Goal: Task Accomplishment & Management: Use online tool/utility

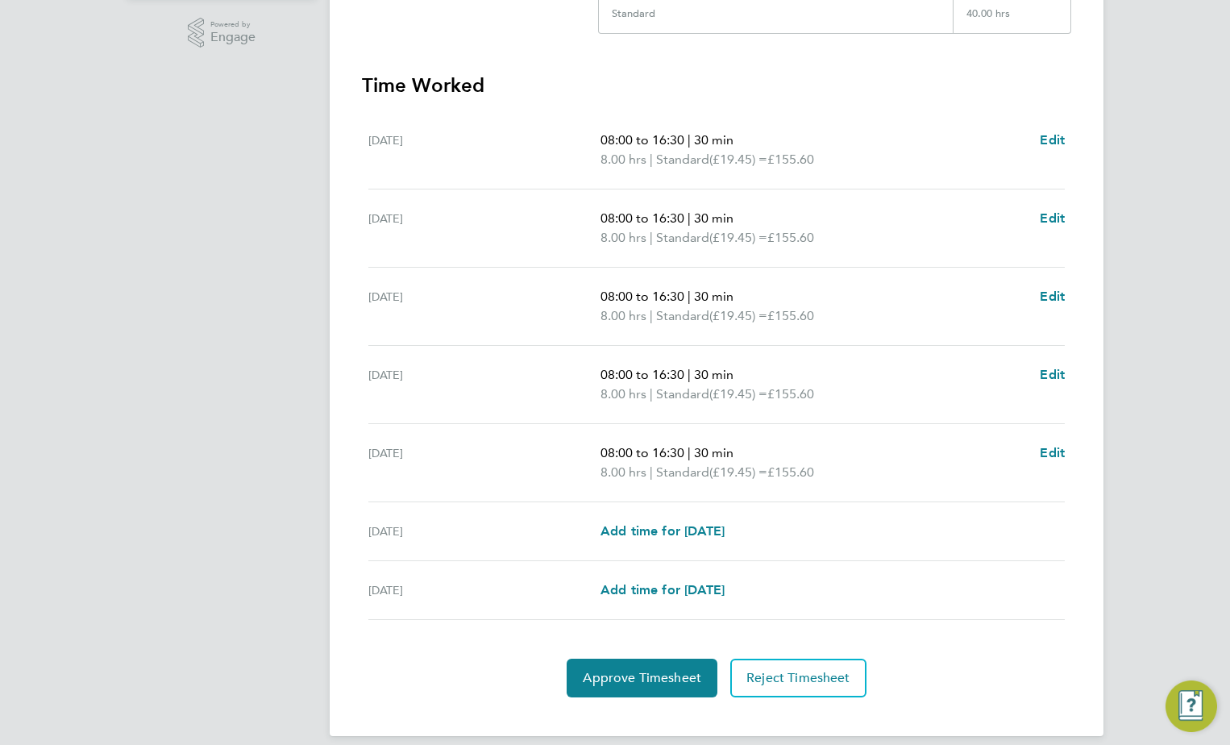
scroll to position [420, 0]
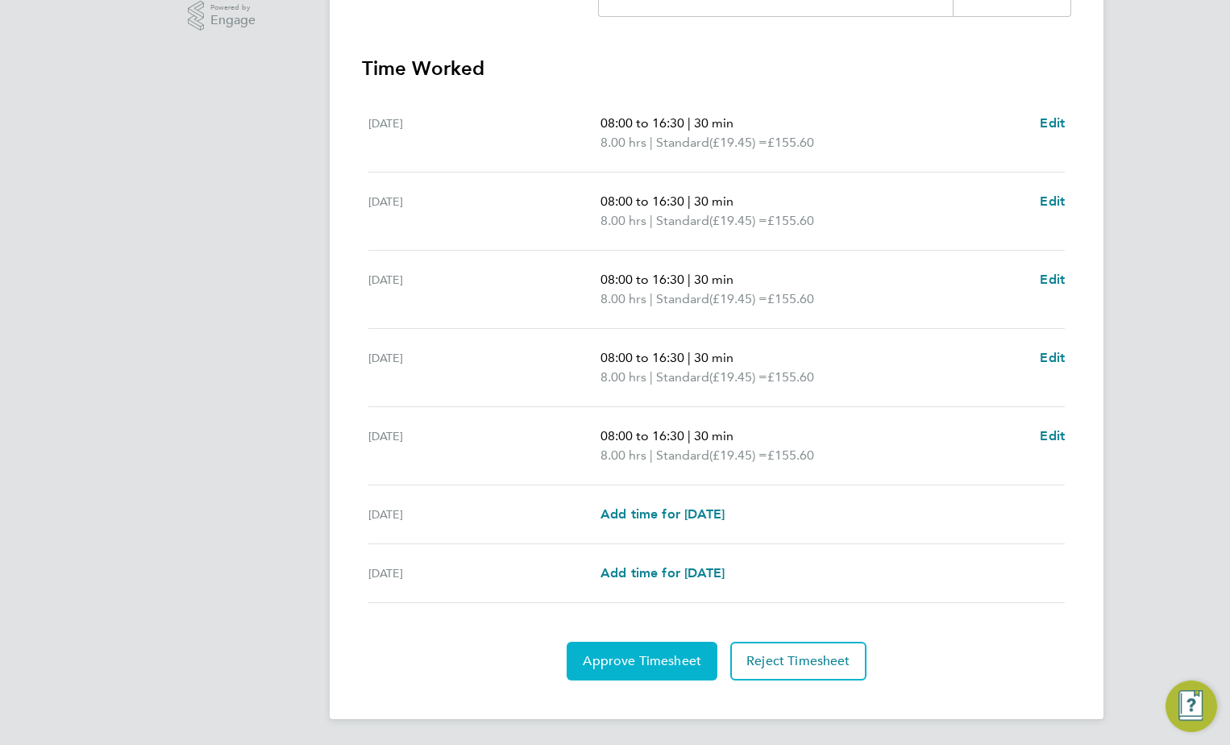
click at [654, 655] on span "Approve Timesheet" at bounding box center [642, 661] width 119 height 16
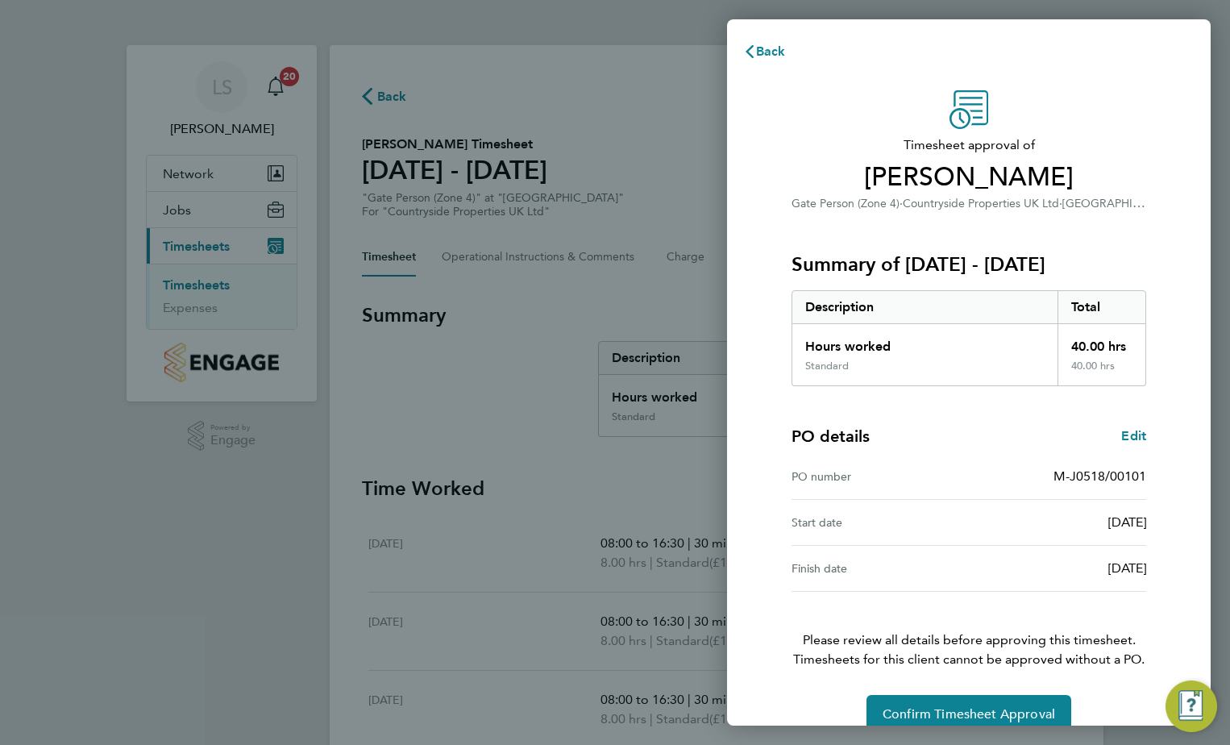
scroll to position [27, 0]
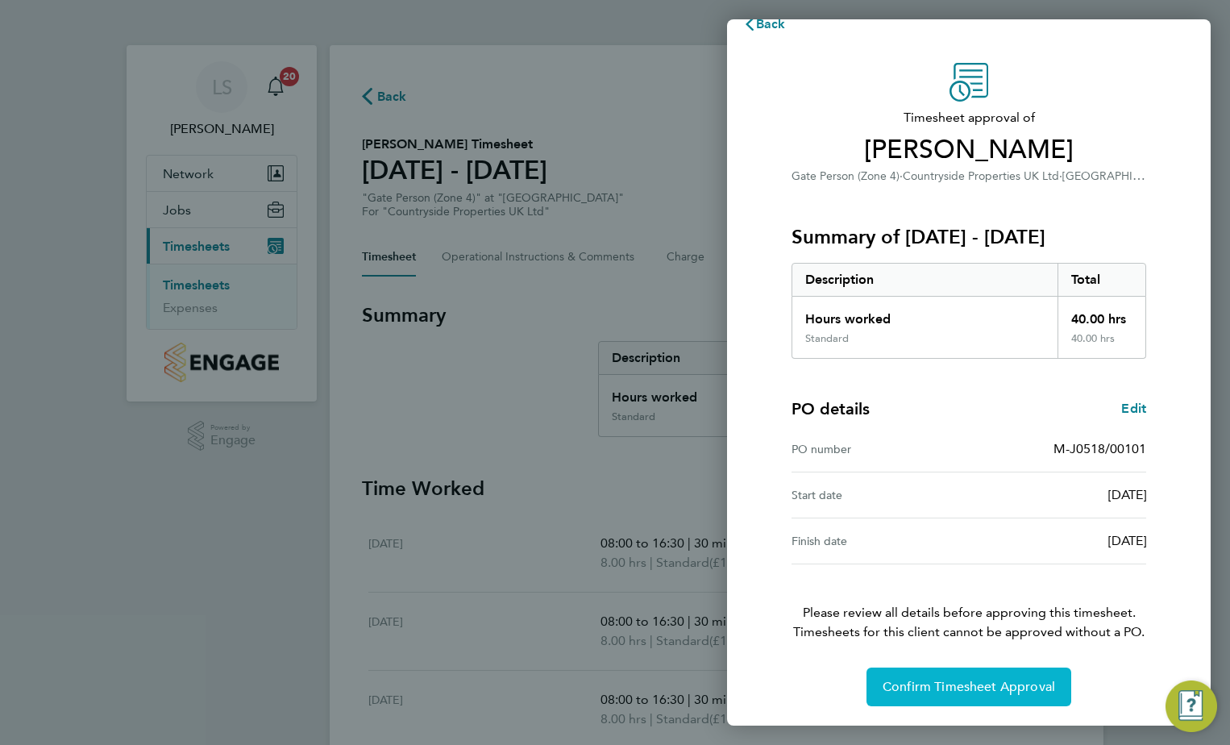
click at [958, 683] on span "Confirm Timesheet Approval" at bounding box center [969, 687] width 173 height 16
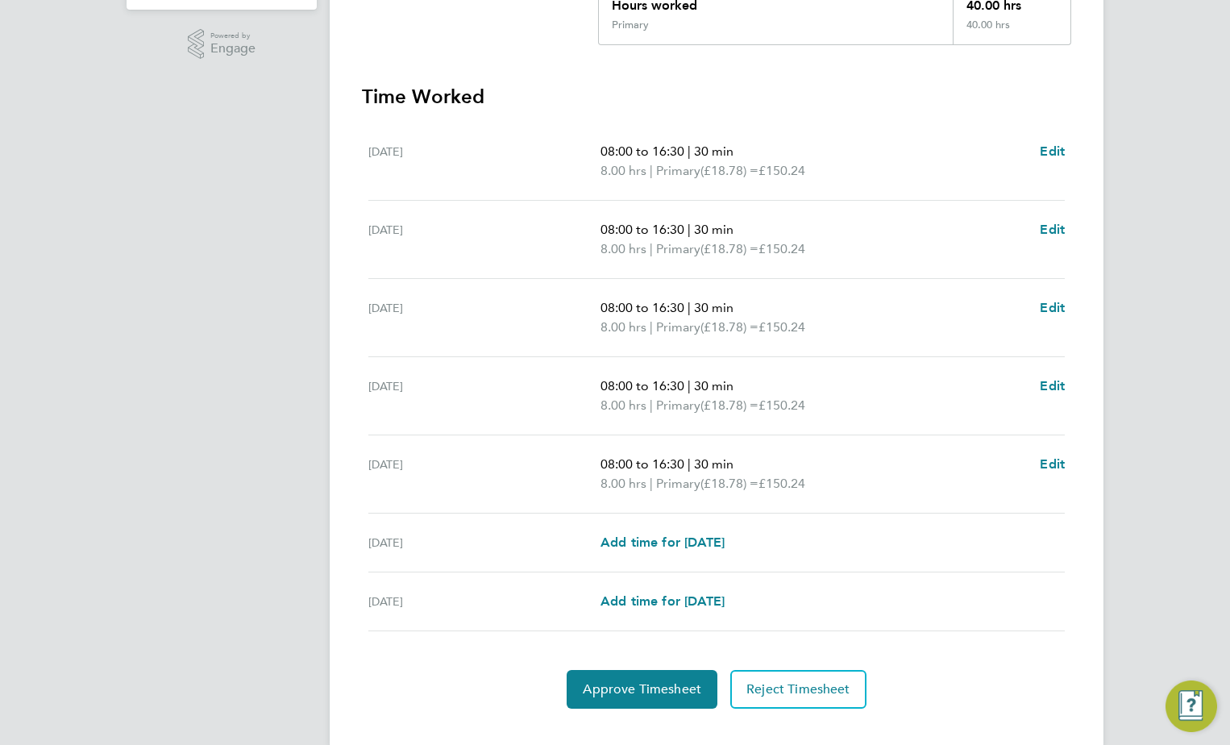
scroll to position [420, 0]
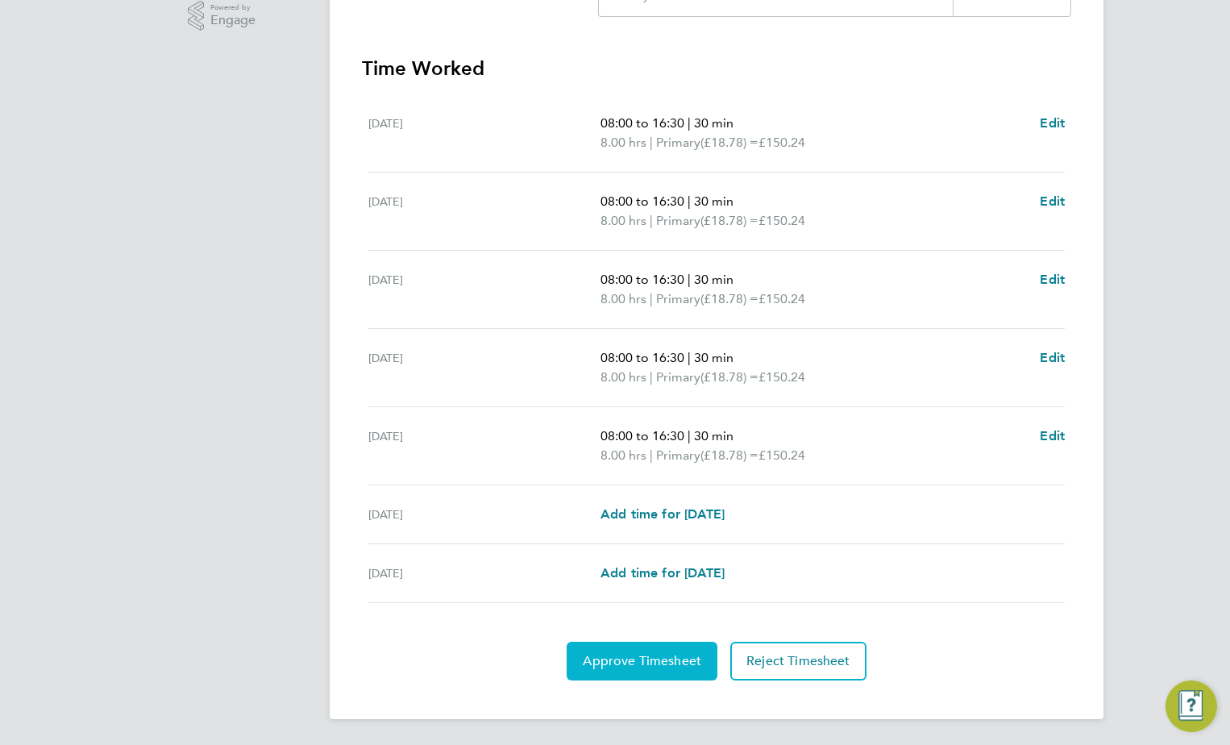
click at [663, 671] on button "Approve Timesheet" at bounding box center [642, 661] width 151 height 39
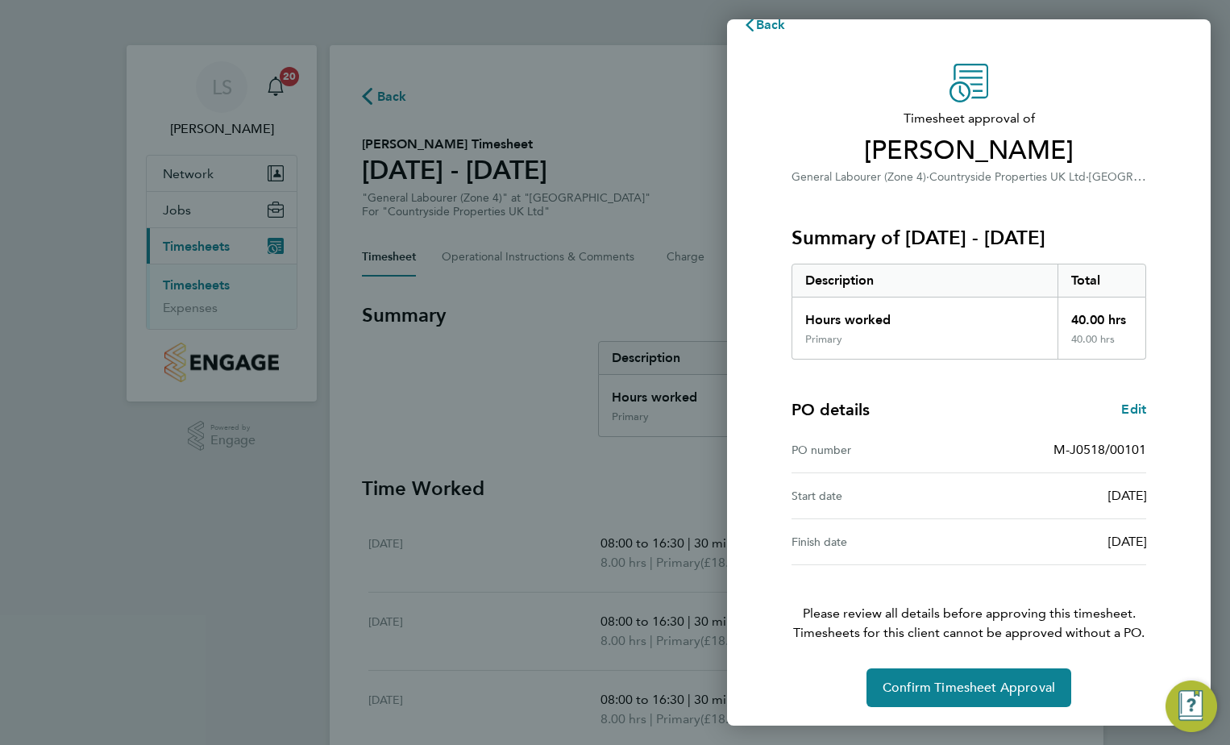
scroll to position [27, 0]
click at [916, 672] on button "Confirm Timesheet Approval" at bounding box center [969, 687] width 205 height 39
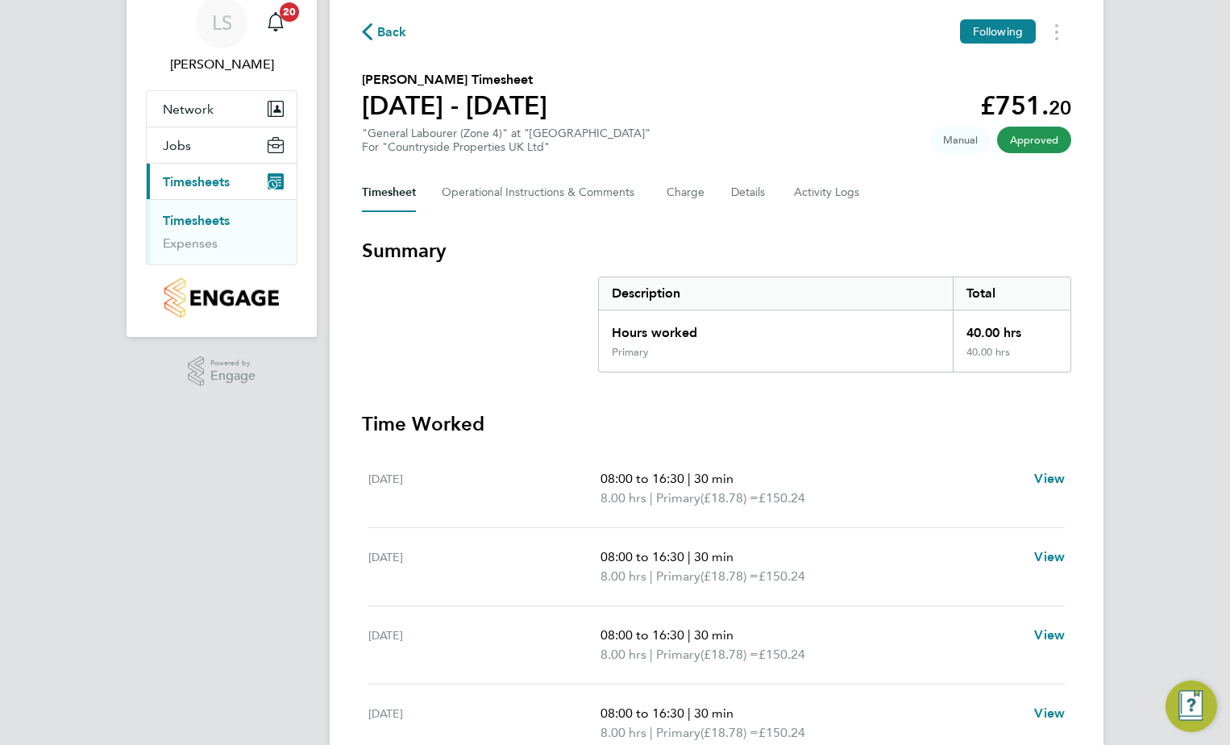
scroll to position [343, 0]
